Goal: Task Accomplishment & Management: Use online tool/utility

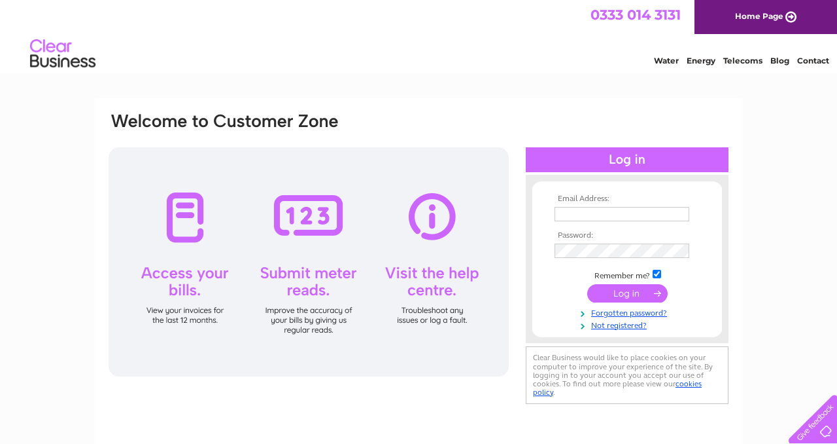
type input "[PERSON_NAME][EMAIL_ADDRESS][DOMAIN_NAME]"
click at [604, 294] on input "submit" at bounding box center [628, 293] width 80 height 18
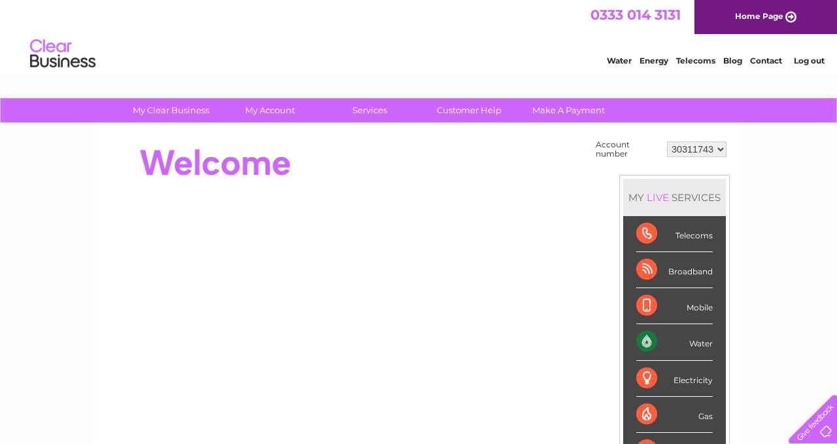
click at [653, 338] on div "Water" at bounding box center [675, 342] width 77 height 36
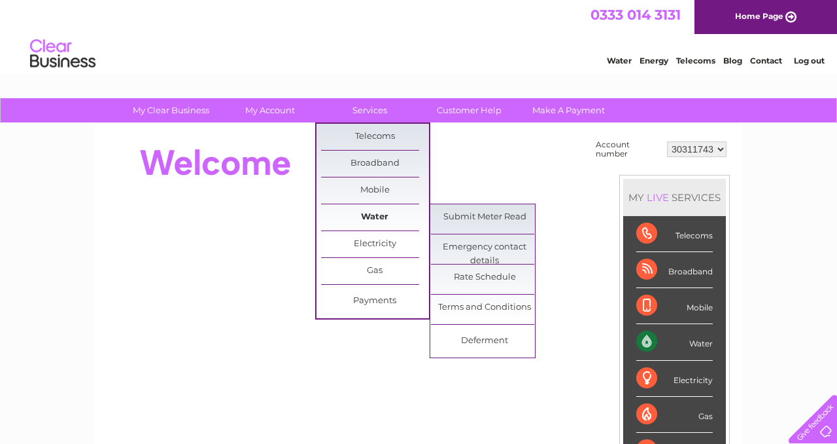
click at [369, 214] on link "Water" at bounding box center [375, 217] width 108 height 26
click at [472, 214] on link "Submit Meter Read" at bounding box center [485, 217] width 108 height 26
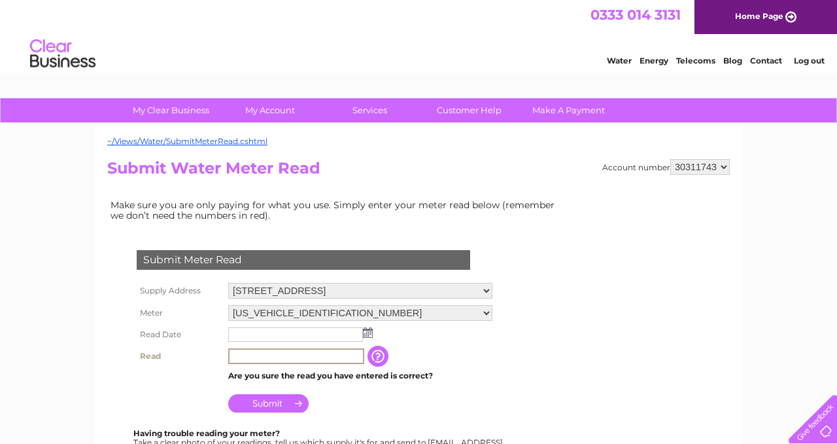
click at [290, 357] on input "text" at bounding box center [296, 356] width 136 height 16
type input "00336"
click at [297, 331] on input "text" at bounding box center [295, 334] width 135 height 14
click at [382, 333] on td at bounding box center [360, 334] width 270 height 21
click at [367, 340] on td at bounding box center [360, 334] width 270 height 21
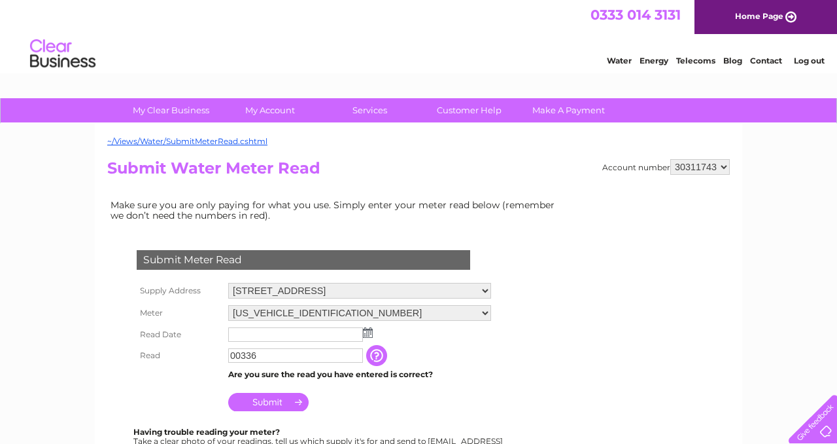
click at [367, 332] on img at bounding box center [368, 332] width 10 height 10
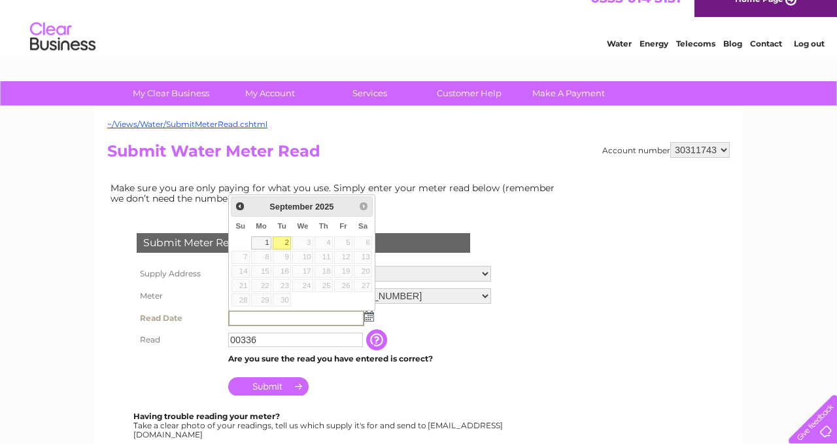
scroll to position [18, 0]
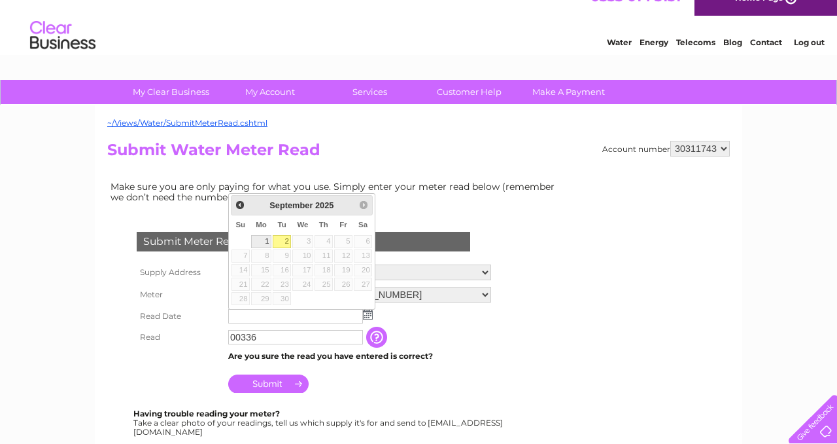
click at [262, 237] on link "1" at bounding box center [261, 241] width 20 height 13
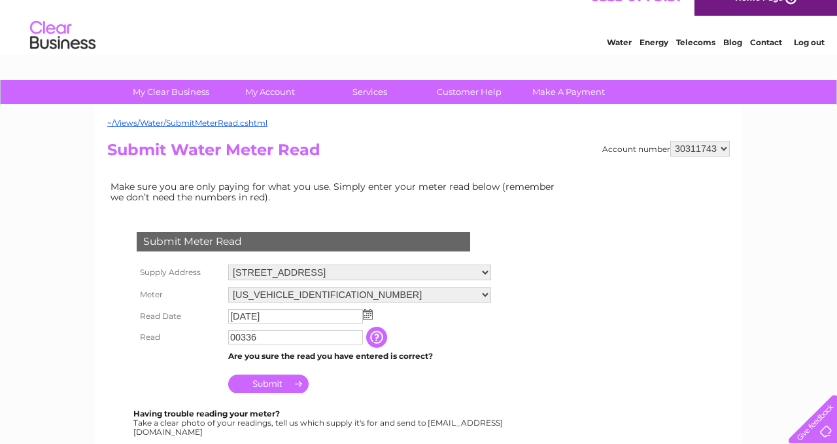
click at [366, 317] on img at bounding box center [368, 314] width 10 height 10
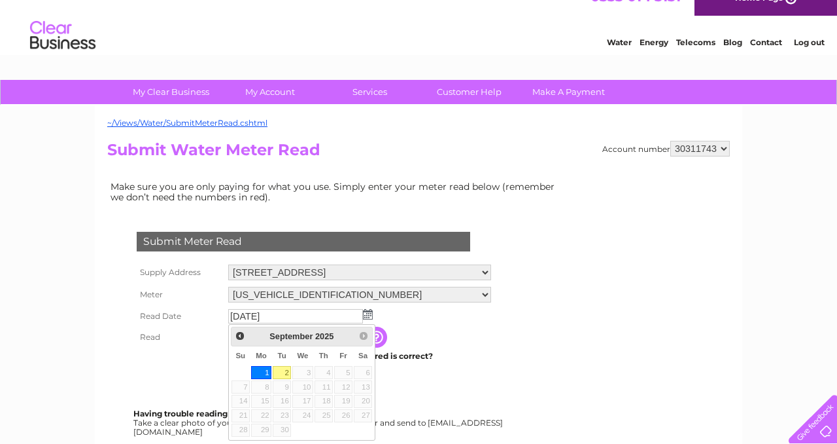
click at [286, 373] on link "2" at bounding box center [282, 372] width 18 height 13
type input "[DATE]"
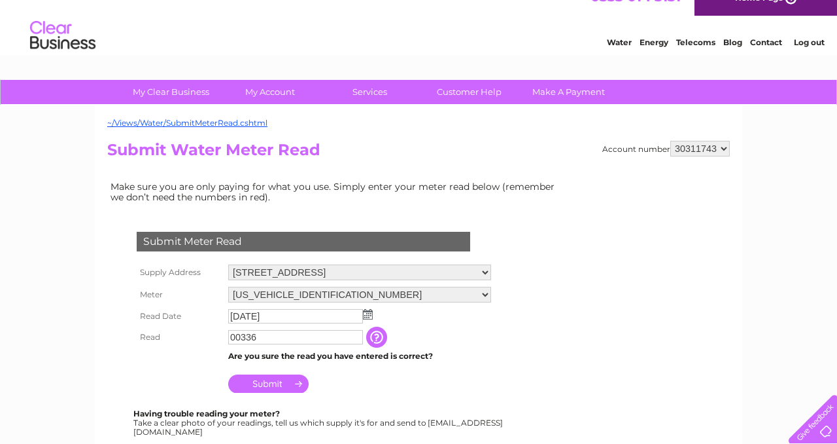
click at [285, 385] on input "Submit" at bounding box center [268, 383] width 80 height 18
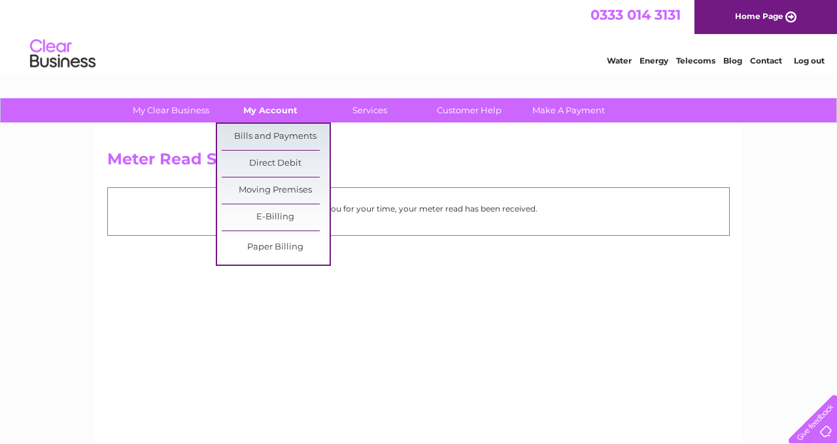
click at [258, 120] on link "My Account" at bounding box center [271, 110] width 108 height 24
click at [258, 144] on link "Bills and Payments" at bounding box center [276, 137] width 108 height 26
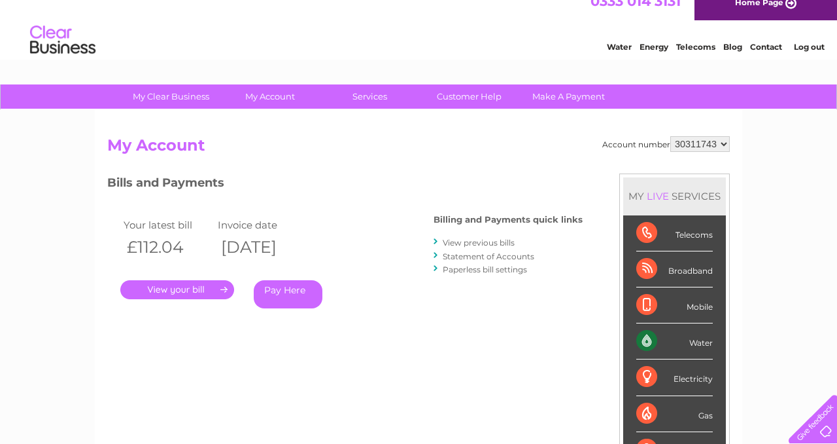
scroll to position [43, 0]
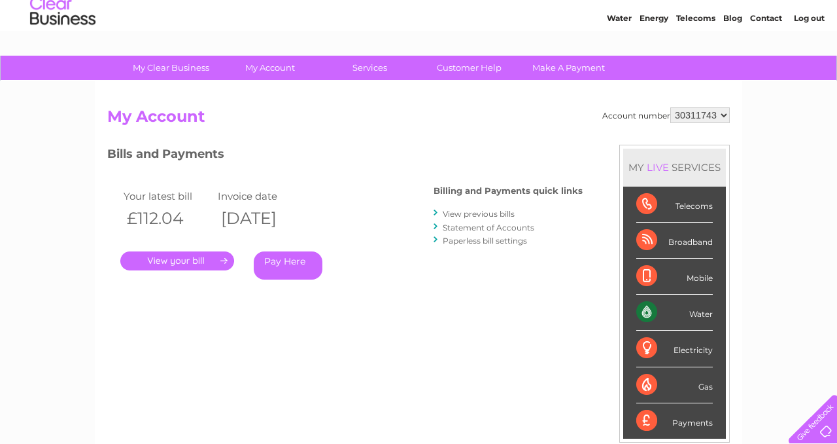
click at [287, 268] on link "Pay Here" at bounding box center [288, 265] width 69 height 28
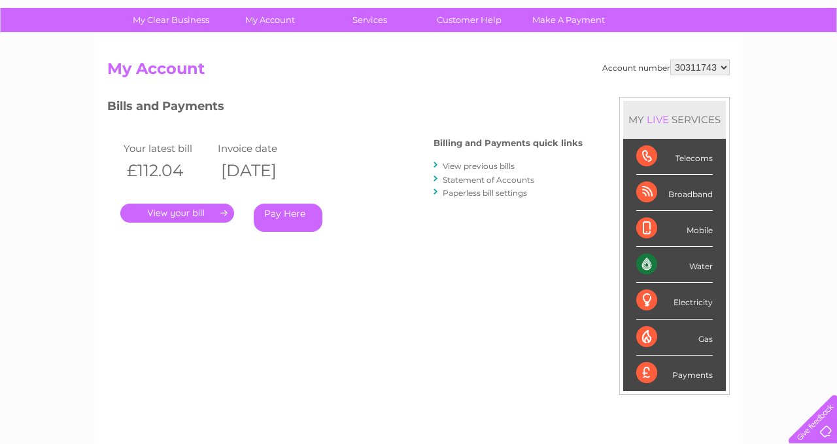
scroll to position [141, 0]
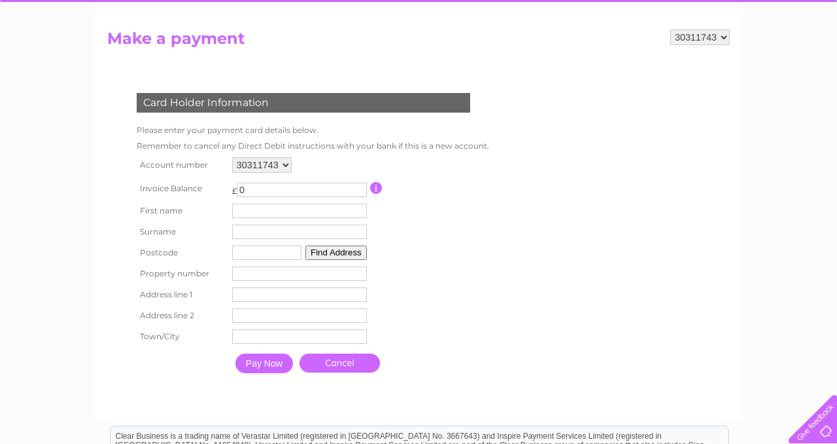
scroll to position [138, 0]
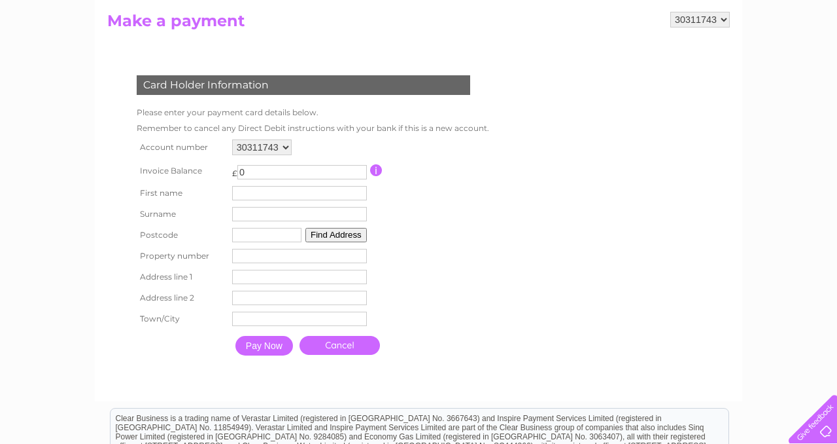
click at [329, 170] on input "0" at bounding box center [302, 172] width 130 height 14
